Goal: Task Accomplishment & Management: Manage account settings

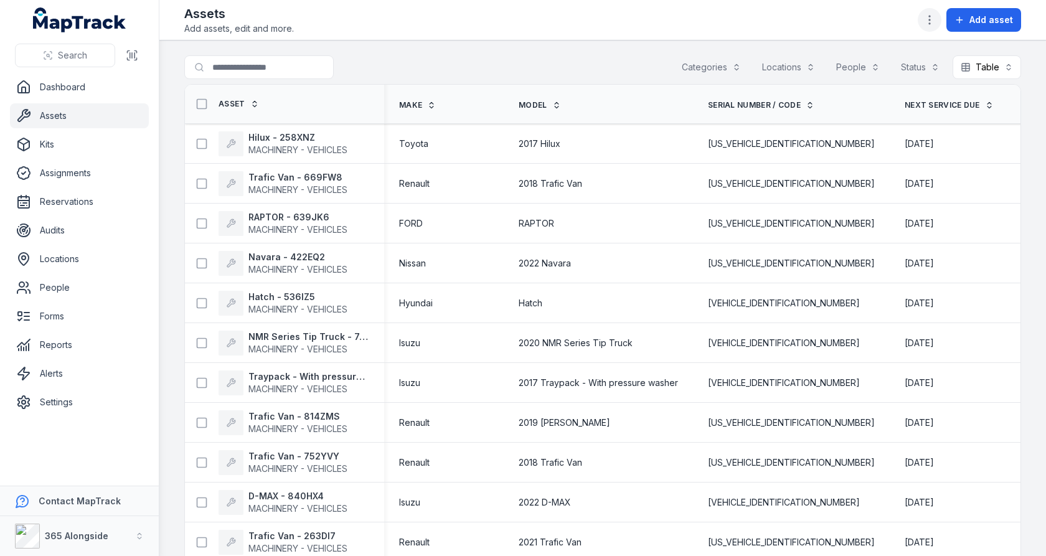
click at [929, 16] on icon "button" at bounding box center [930, 20] width 12 height 12
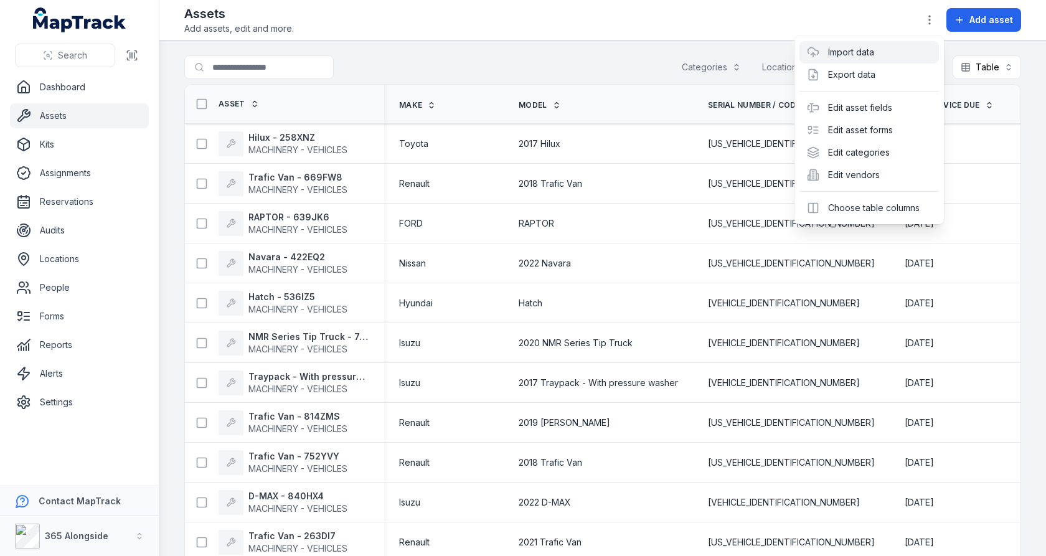
click at [875, 59] on link "Import data" at bounding box center [851, 52] width 46 height 12
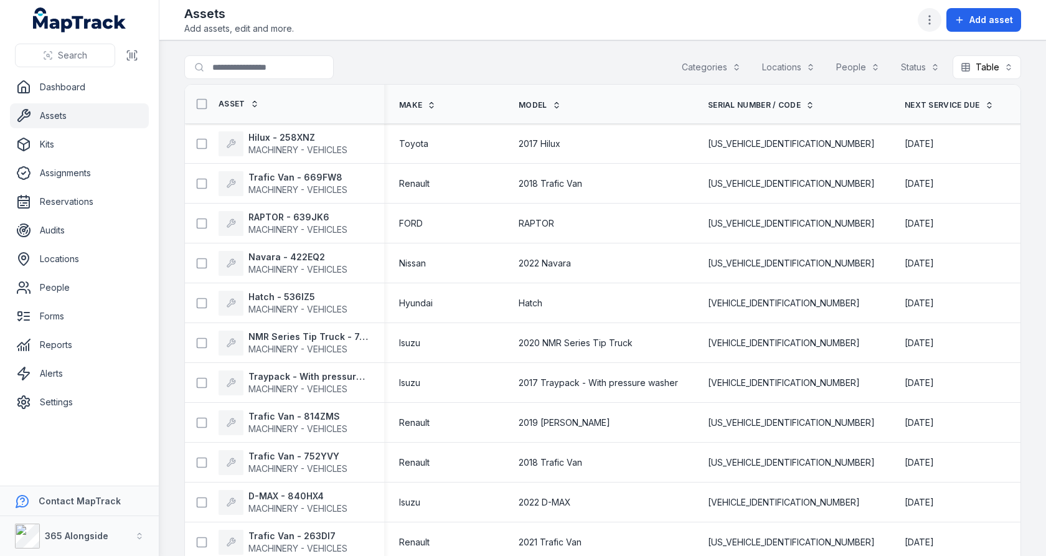
click at [933, 26] on button "button" at bounding box center [930, 20] width 24 height 24
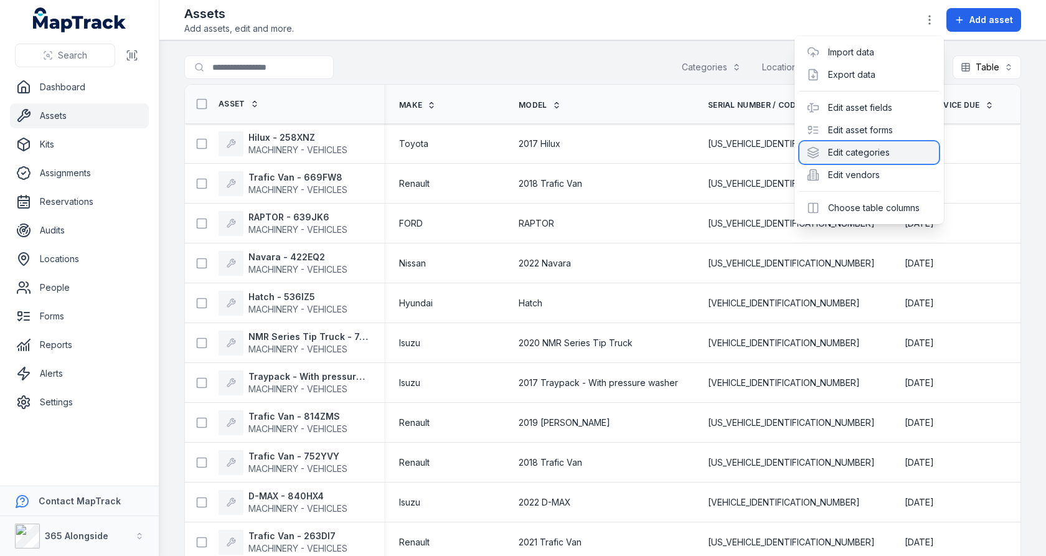
click at [864, 148] on div "Edit categories" at bounding box center [870, 152] width 140 height 22
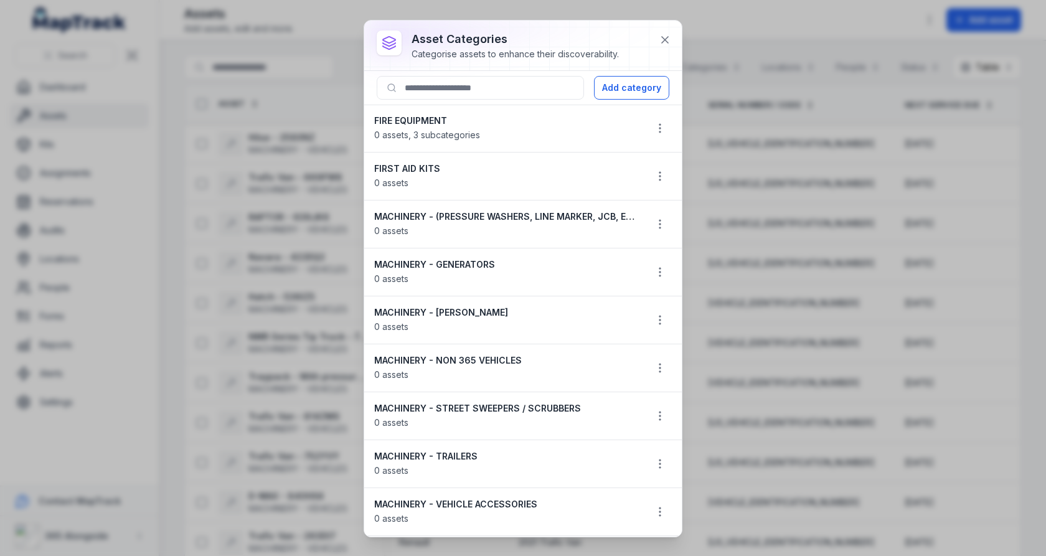
click at [508, 354] on strong "MACHINERY - NON 365 VEHICLES" at bounding box center [505, 360] width 262 height 12
copy strong "MACHINERY - NON 365 VEHICLES"
click at [663, 42] on icon at bounding box center [665, 40] width 6 height 6
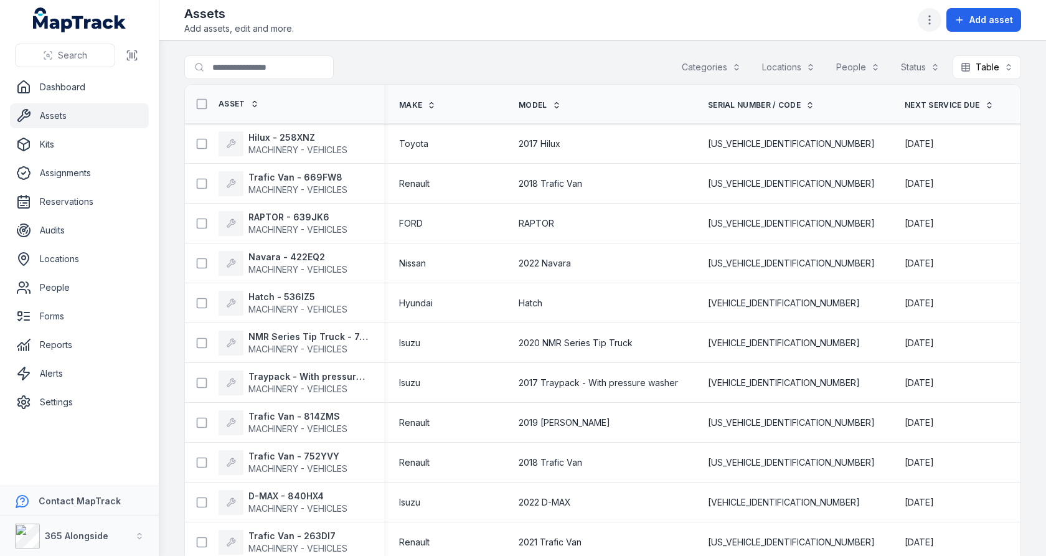
click at [922, 24] on button "button" at bounding box center [930, 20] width 24 height 24
